Goal: Information Seeking & Learning: Learn about a topic

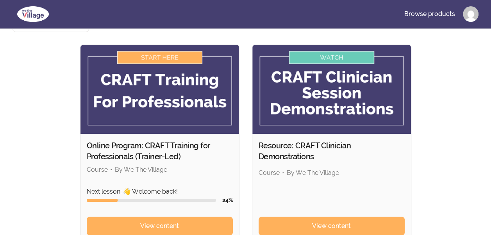
scroll to position [78, 0]
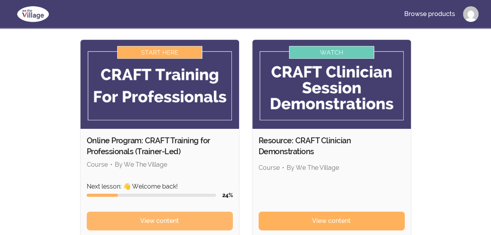
click at [152, 216] on span "View content" at bounding box center [159, 220] width 39 height 9
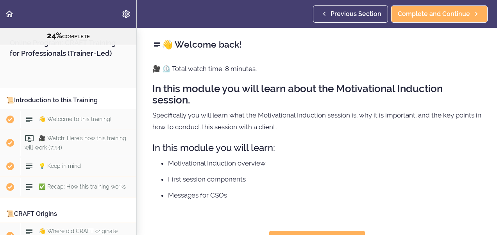
scroll to position [1296, 0]
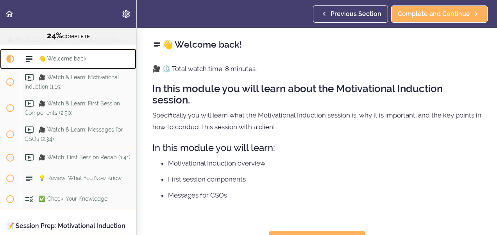
click at [9, 63] on span "Current item" at bounding box center [10, 59] width 8 height 8
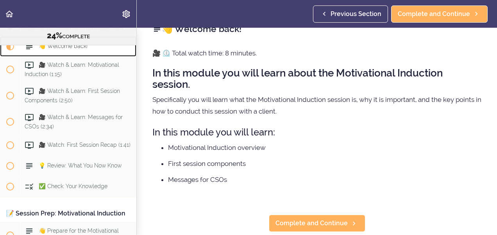
scroll to position [31, 0]
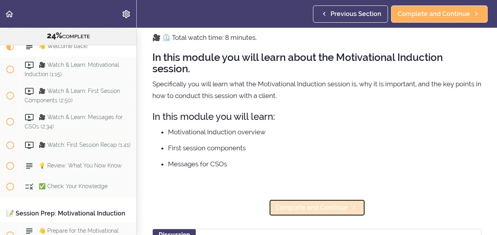
click at [286, 202] on link "Complete and Continue" at bounding box center [317, 207] width 97 height 17
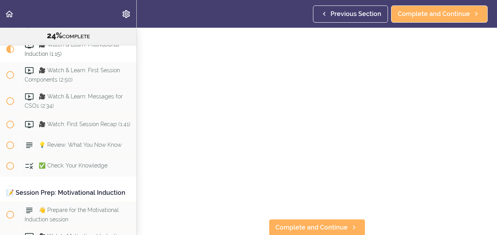
scroll to position [57, 0]
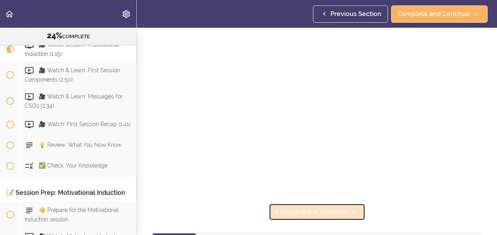
click at [344, 209] on link "Complete and Continue" at bounding box center [317, 212] width 97 height 17
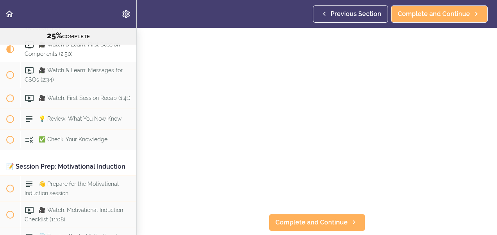
scroll to position [57, 0]
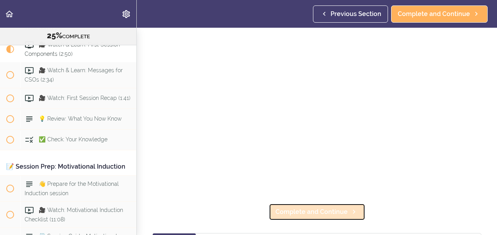
click at [351, 210] on icon at bounding box center [353, 212] width 9 height 8
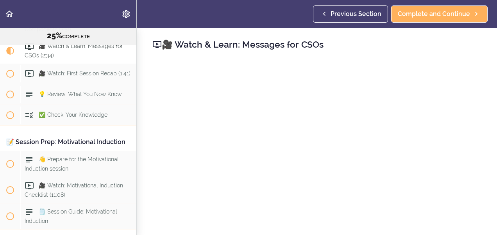
scroll to position [1382, 0]
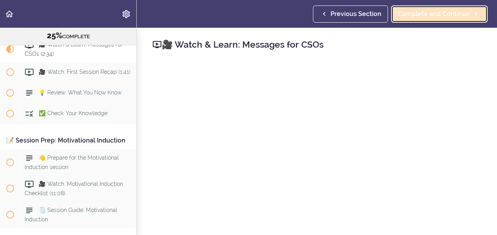
click at [428, 11] on span "Complete and Continue" at bounding box center [434, 13] width 72 height 9
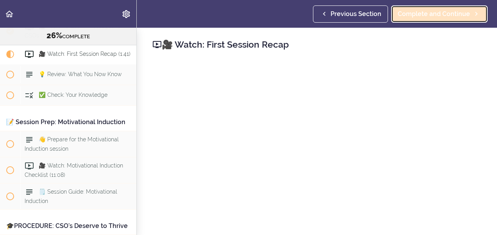
scroll to position [1408, 0]
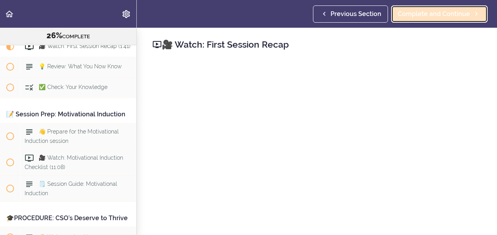
click at [427, 17] on span "Complete and Continue" at bounding box center [434, 13] width 72 height 9
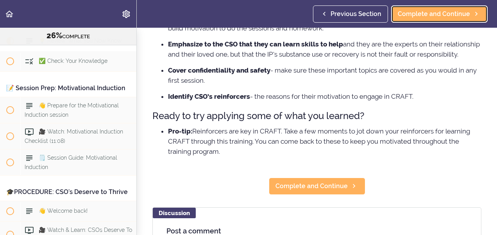
scroll to position [208, 0]
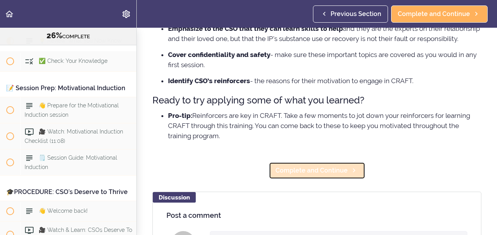
click at [335, 175] on span "Complete and Continue" at bounding box center [312, 170] width 72 height 9
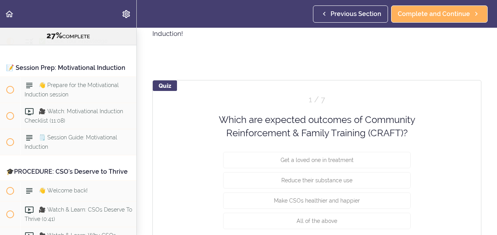
scroll to position [63, 0]
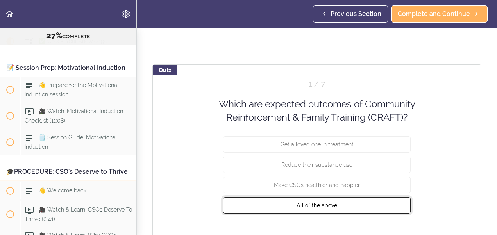
click at [318, 207] on span "All of the above" at bounding box center [317, 205] width 41 height 6
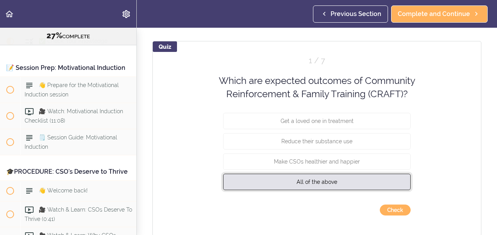
scroll to position [94, 0]
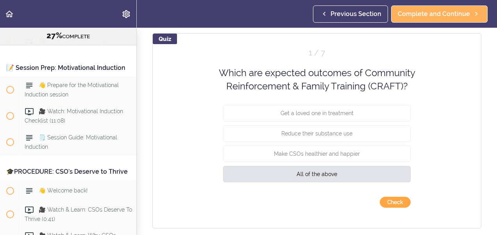
click at [388, 200] on button "Check" at bounding box center [395, 202] width 31 height 11
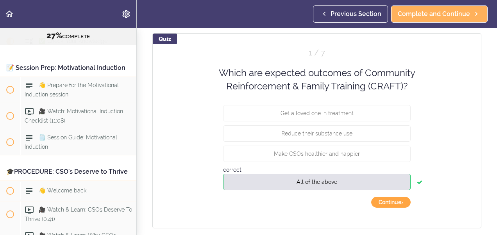
click at [395, 204] on button "Continue ›" at bounding box center [390, 202] width 39 height 11
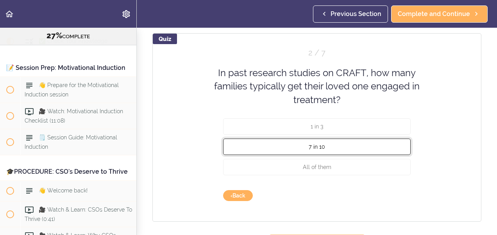
click at [312, 147] on span "7 in 10" at bounding box center [317, 147] width 16 height 6
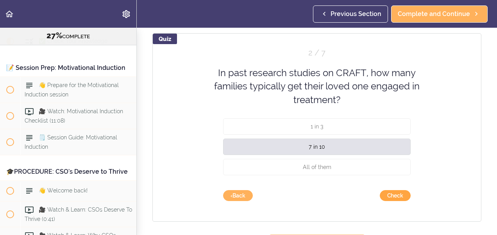
click at [384, 197] on button "Check" at bounding box center [395, 195] width 31 height 11
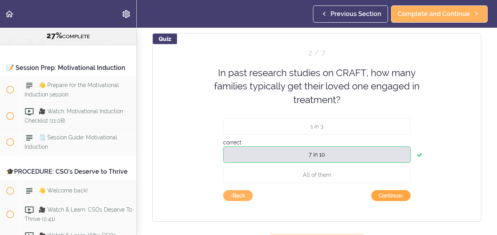
click at [384, 197] on button "Continue ›" at bounding box center [390, 195] width 39 height 11
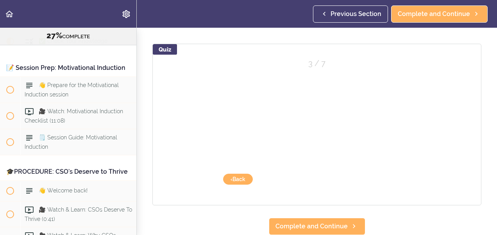
scroll to position [88, 0]
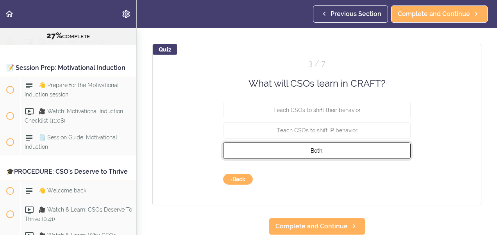
click at [322, 145] on button "Both." at bounding box center [317, 151] width 188 height 16
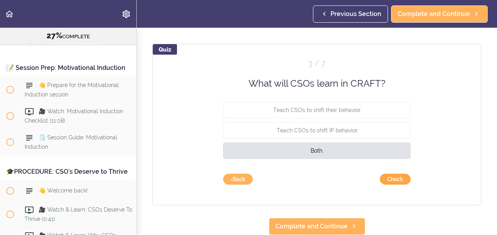
click at [387, 174] on button "Check" at bounding box center [395, 179] width 31 height 11
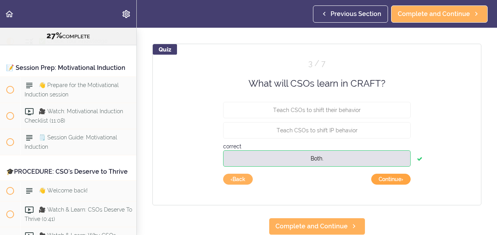
click at [375, 174] on button "Continue ›" at bounding box center [390, 179] width 39 height 11
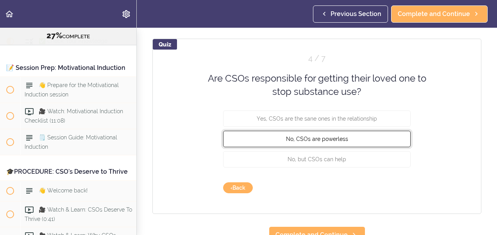
click at [318, 142] on button "No, CSOs are powerless" at bounding box center [317, 139] width 188 height 16
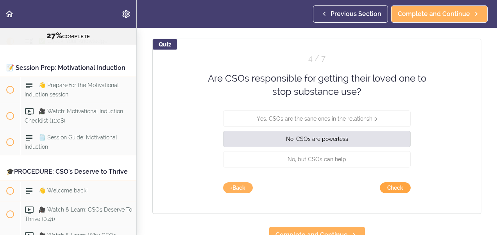
click at [390, 188] on button "Check" at bounding box center [395, 187] width 31 height 11
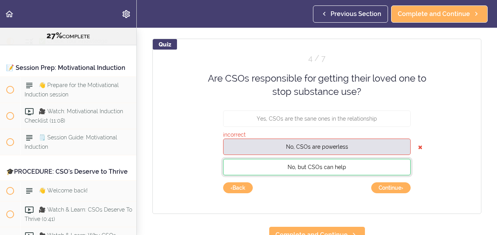
click at [331, 168] on span "No, but CSOs can help" at bounding box center [317, 167] width 59 height 6
click at [236, 184] on button "‹ Back" at bounding box center [238, 187] width 30 height 11
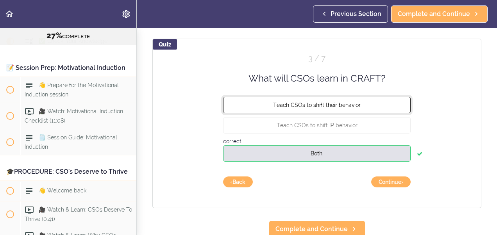
drag, startPoint x: 292, startPoint y: 116, endPoint x: 295, endPoint y: 109, distance: 8.3
click at [295, 109] on button "Teach CSOs to shift their behavior" at bounding box center [317, 105] width 188 height 16
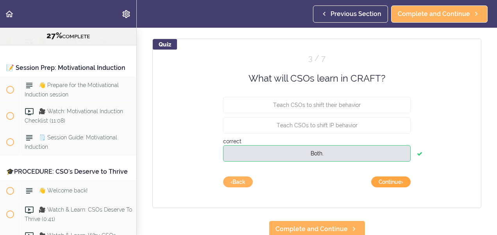
click at [379, 178] on button "Continue ›" at bounding box center [390, 182] width 39 height 11
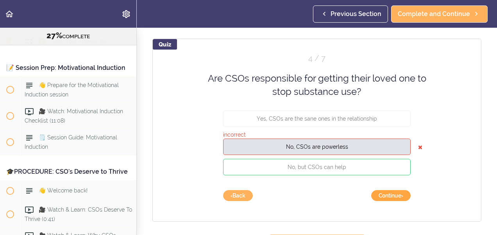
click at [392, 195] on button "Continue ›" at bounding box center [390, 195] width 39 height 11
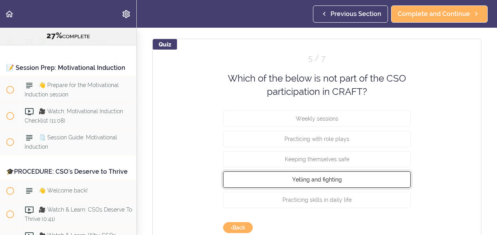
click at [270, 176] on button "Yelling and fighting" at bounding box center [317, 179] width 188 height 16
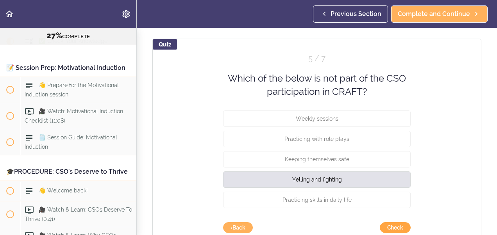
click at [387, 225] on button "Check" at bounding box center [395, 227] width 31 height 11
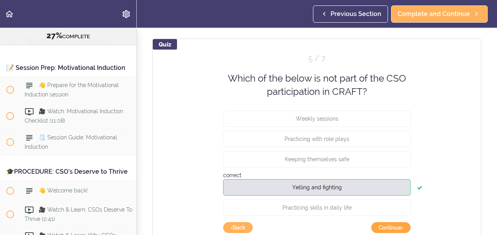
click at [394, 228] on button "Continue ›" at bounding box center [390, 227] width 39 height 11
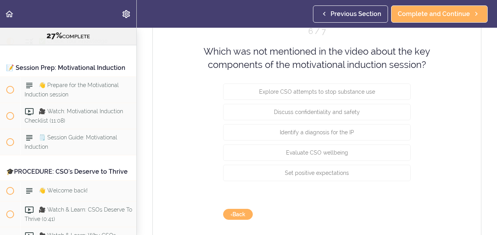
scroll to position [120, 0]
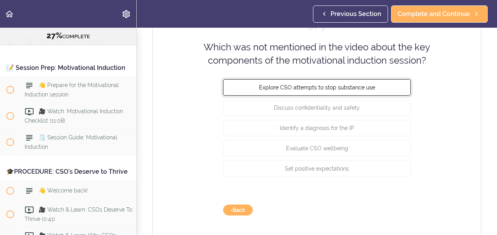
click at [341, 95] on button "Explore CSO attempts to stop substance use" at bounding box center [317, 87] width 188 height 16
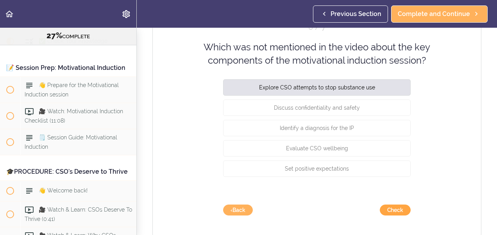
click at [392, 207] on button "Check" at bounding box center [395, 210] width 31 height 11
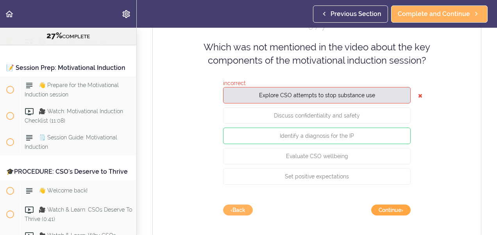
click at [378, 214] on button "Continue ›" at bounding box center [390, 210] width 39 height 11
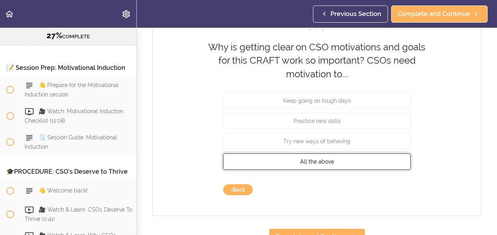
click at [315, 159] on span "All the above" at bounding box center [317, 162] width 34 height 6
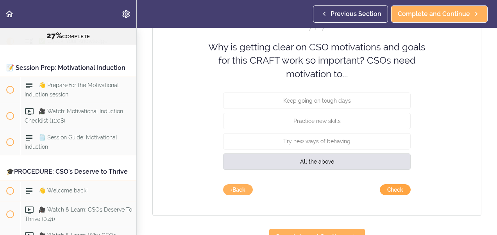
click at [392, 188] on button "Check" at bounding box center [395, 189] width 31 height 11
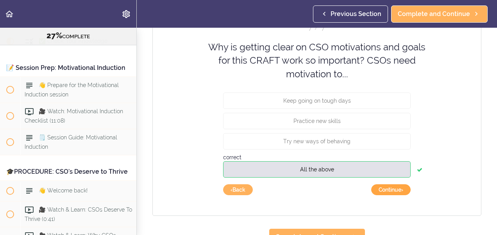
click at [399, 185] on button "Continue ›" at bounding box center [390, 189] width 39 height 11
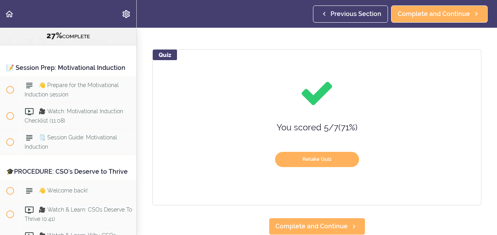
scroll to position [83, 0]
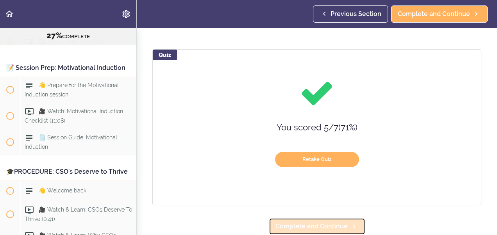
click at [316, 223] on span "Complete and Continue" at bounding box center [312, 226] width 72 height 9
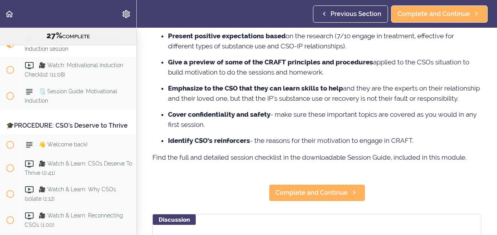
scroll to position [193, 0]
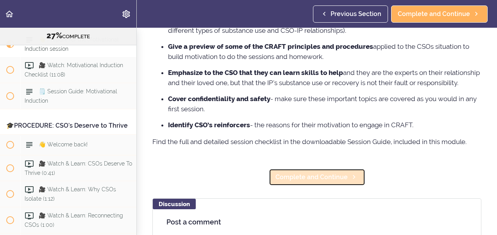
click at [322, 182] on span "Complete and Continue" at bounding box center [312, 177] width 72 height 9
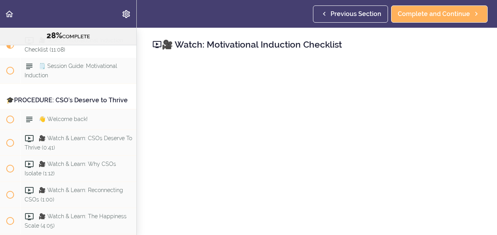
scroll to position [1527, 0]
